Goal: Find specific page/section: Find specific page/section

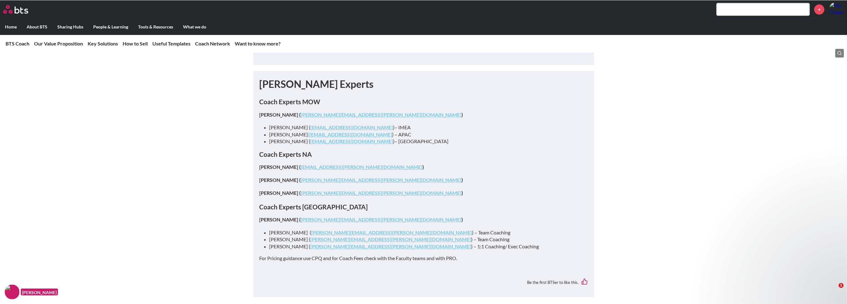
scroll to position [2958, 0]
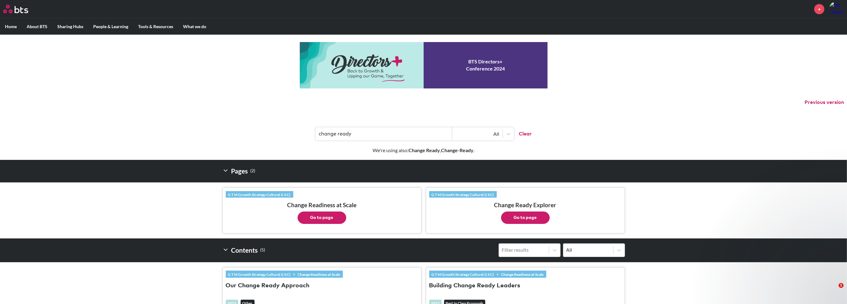
drag, startPoint x: 370, startPoint y: 136, endPoint x: 308, endPoint y: 130, distance: 62.2
click at [308, 130] on header "change ready All Clear" at bounding box center [423, 131] width 847 height 32
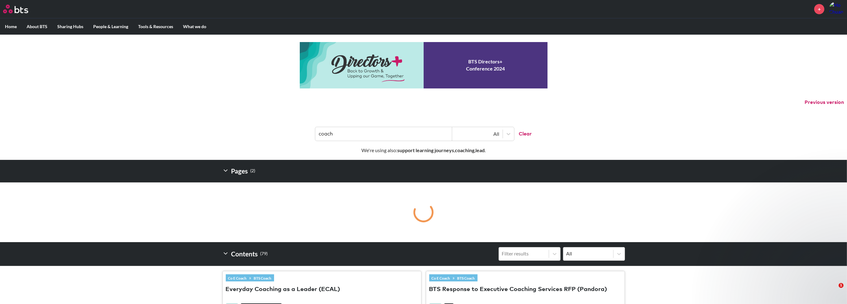
click at [318, 135] on input "coach" at bounding box center [383, 134] width 137 height 14
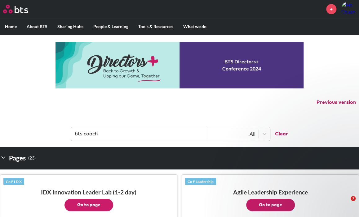
type input "bts coach"
click at [176, 129] on input "bts coach" at bounding box center [139, 134] width 137 height 14
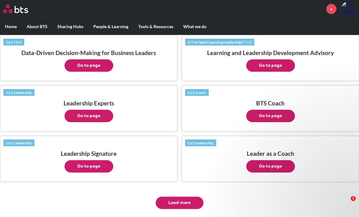
scroll to position [526, 0]
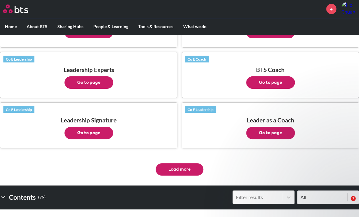
click at [282, 81] on button "Go to page" at bounding box center [270, 82] width 49 height 12
click at [264, 130] on button "Go to page" at bounding box center [270, 133] width 49 height 12
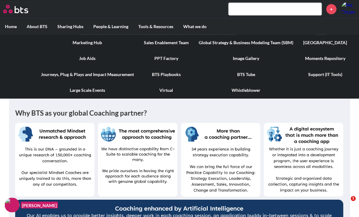
scroll to position [155, 0]
